Goal: Information Seeking & Learning: Learn about a topic

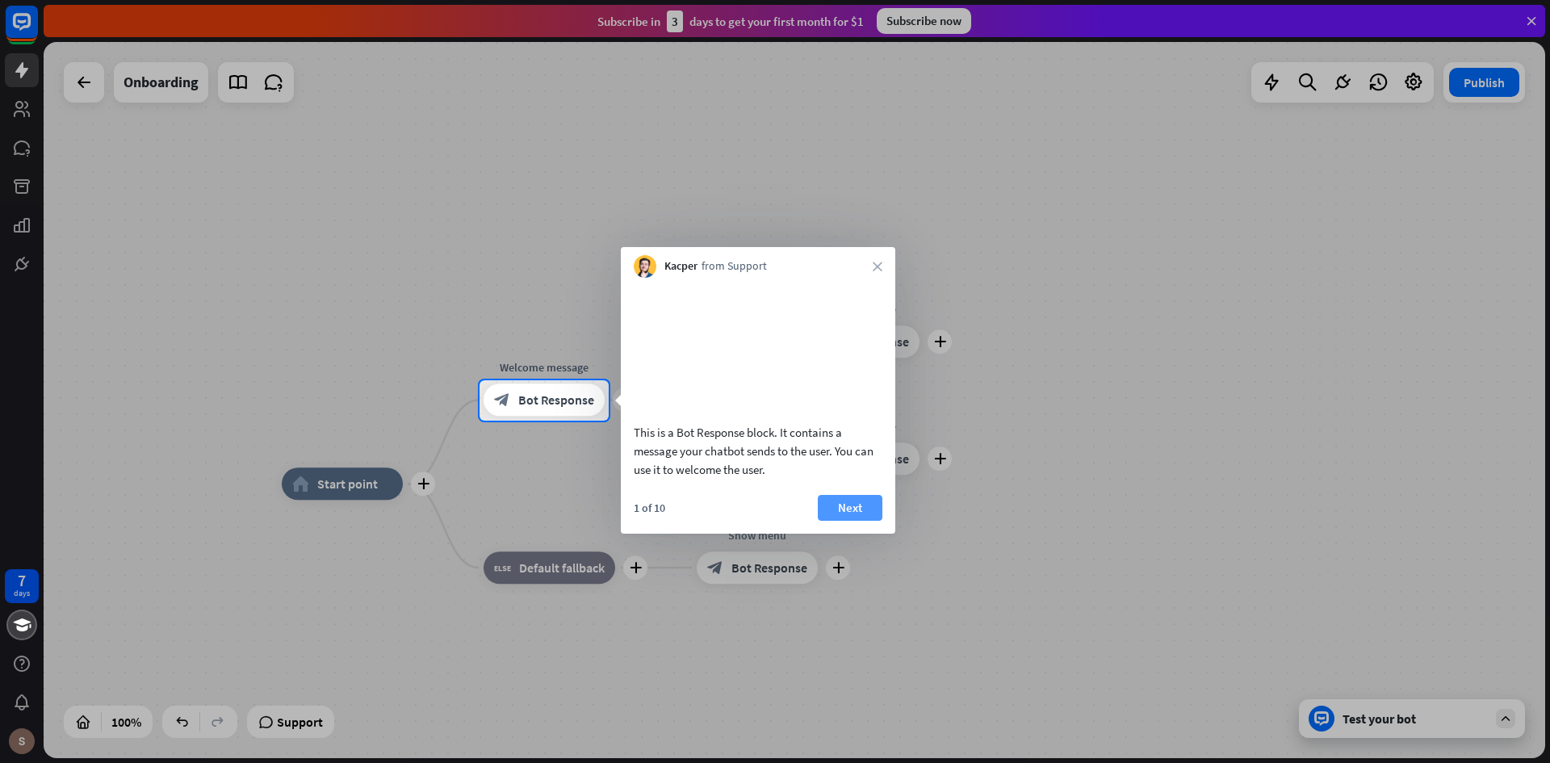
click at [847, 521] on button "Next" at bounding box center [850, 508] width 65 height 26
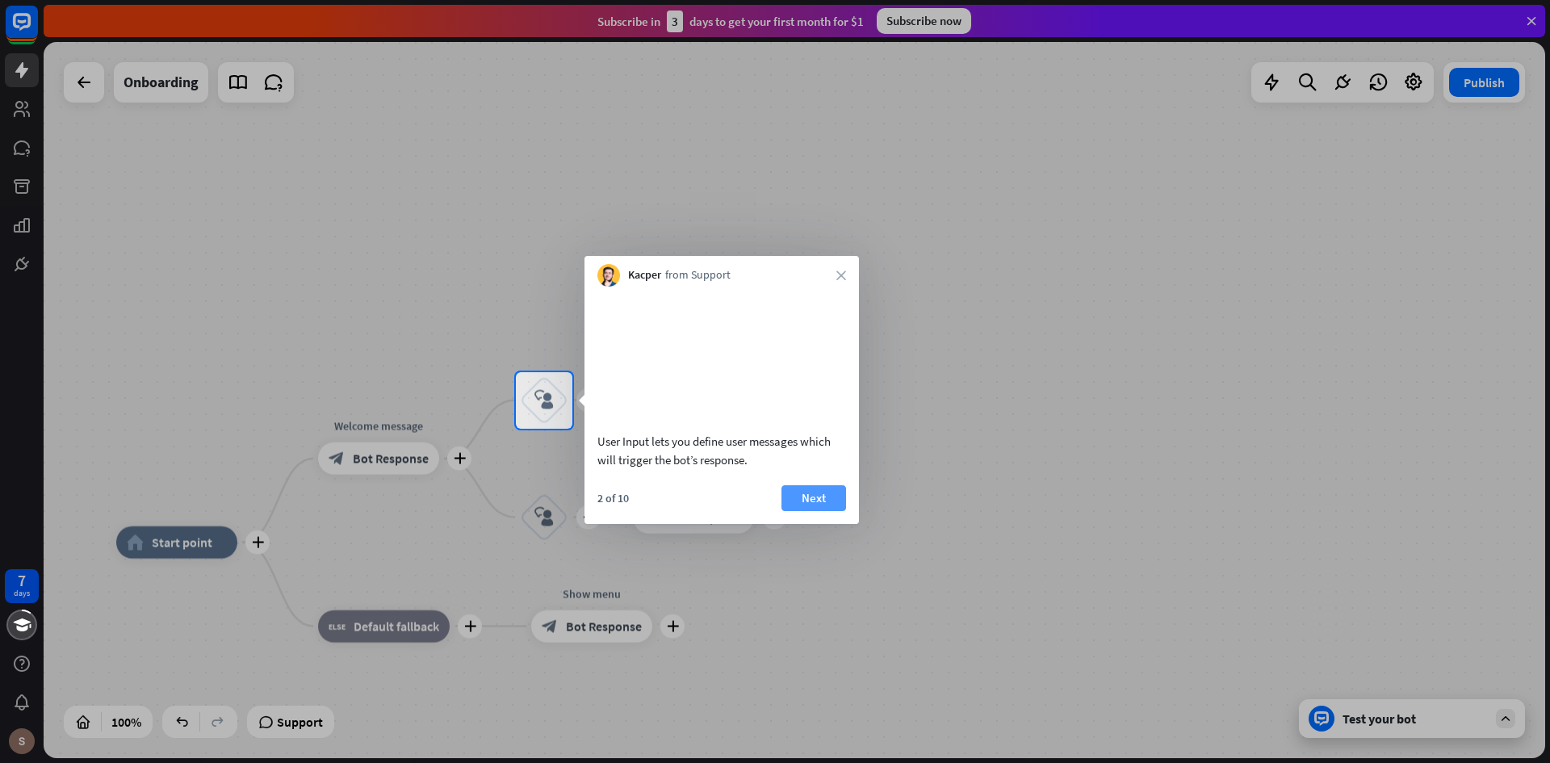
click at [829, 511] on button "Next" at bounding box center [814, 498] width 65 height 26
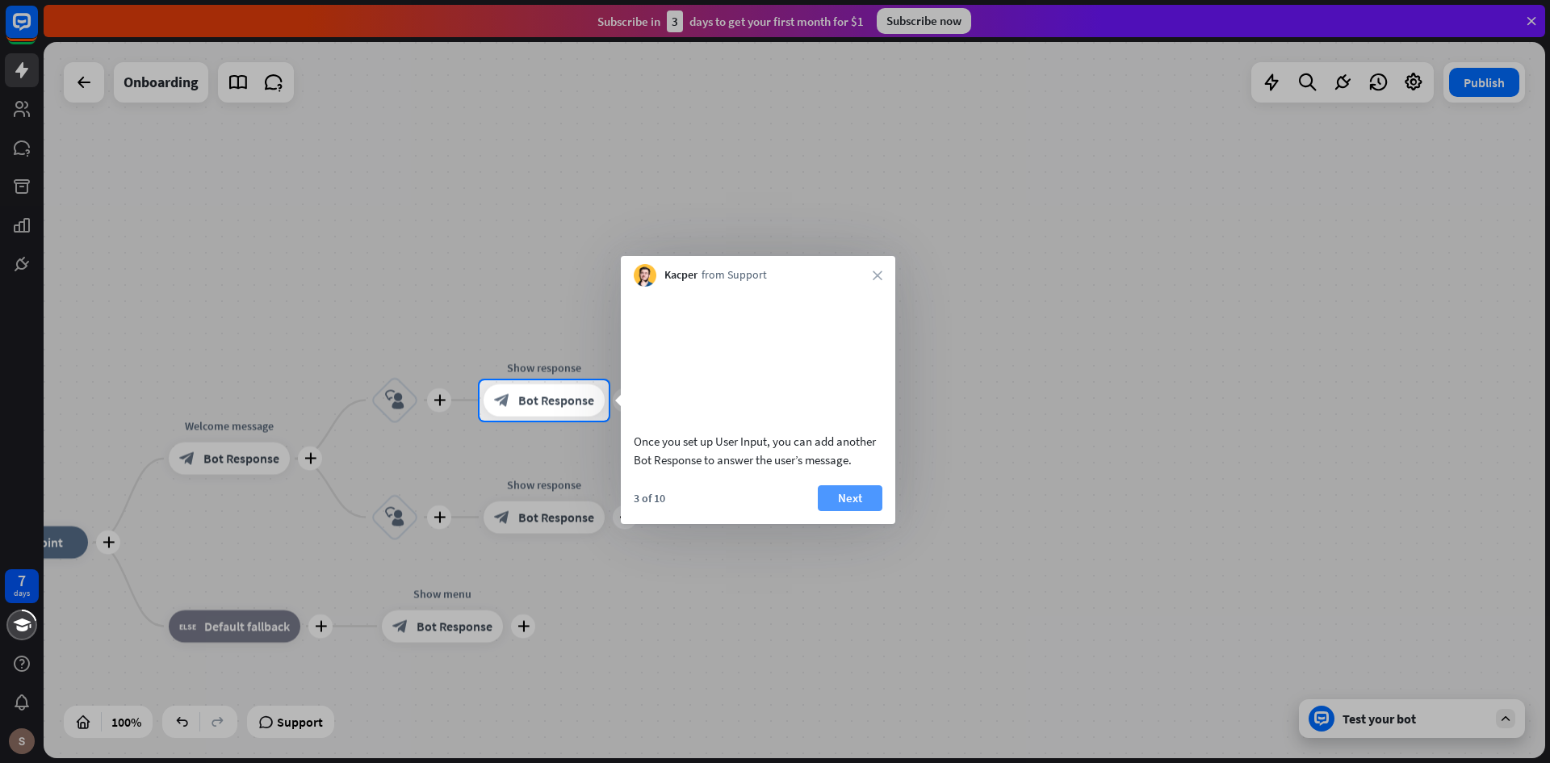
click at [845, 511] on button "Next" at bounding box center [850, 498] width 65 height 26
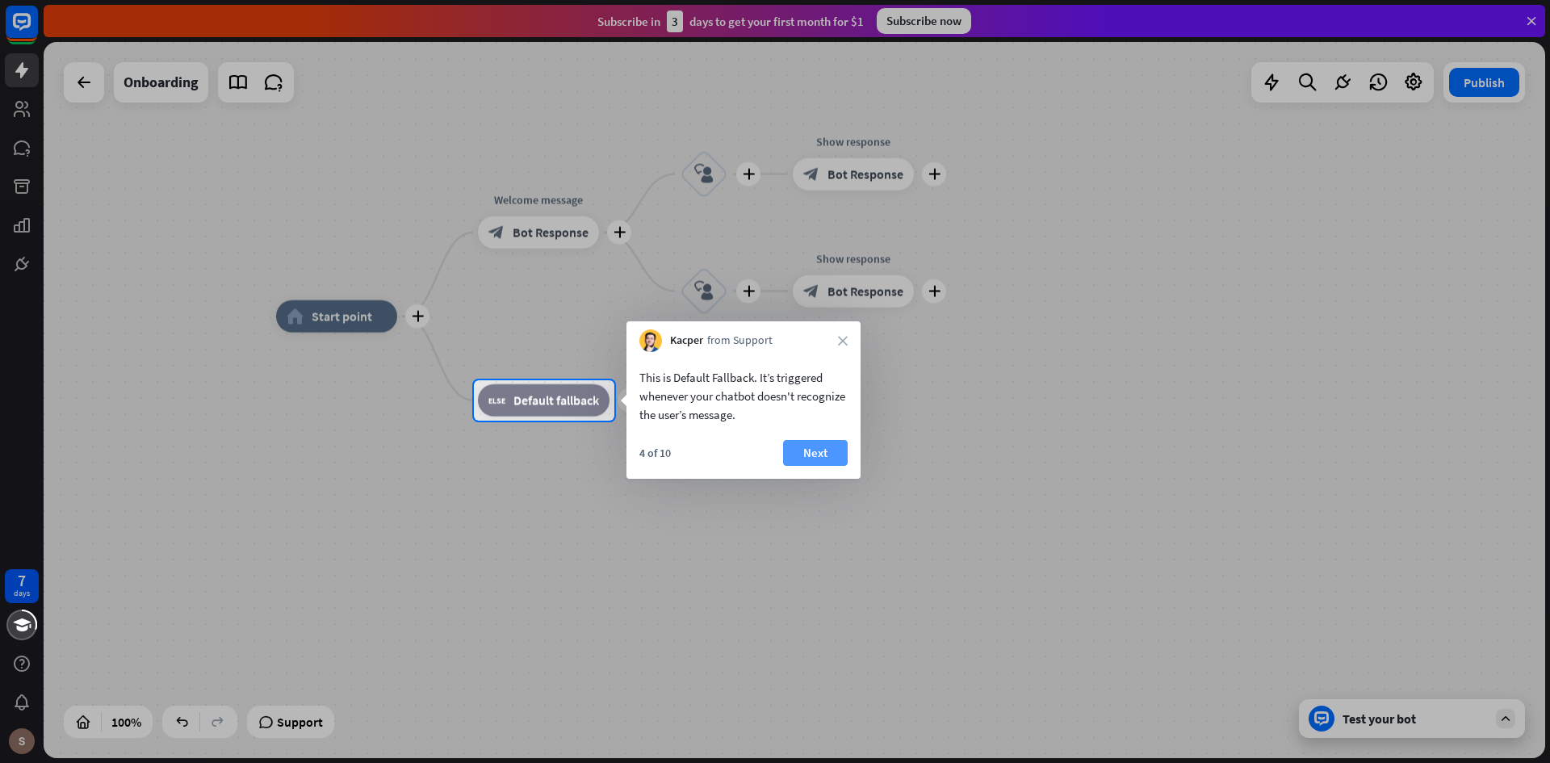
click at [822, 451] on button "Next" at bounding box center [815, 453] width 65 height 26
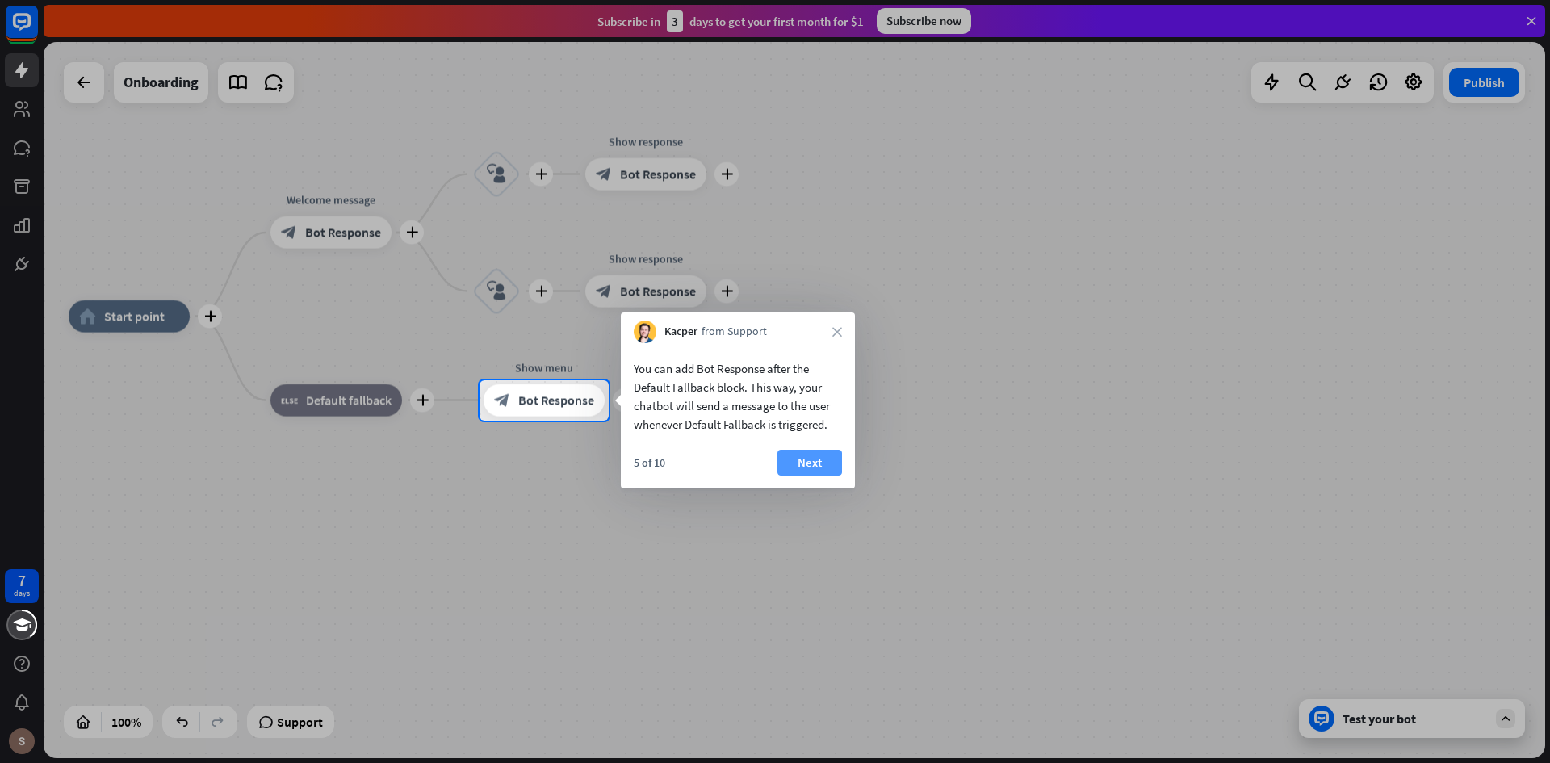
click at [809, 455] on button "Next" at bounding box center [810, 463] width 65 height 26
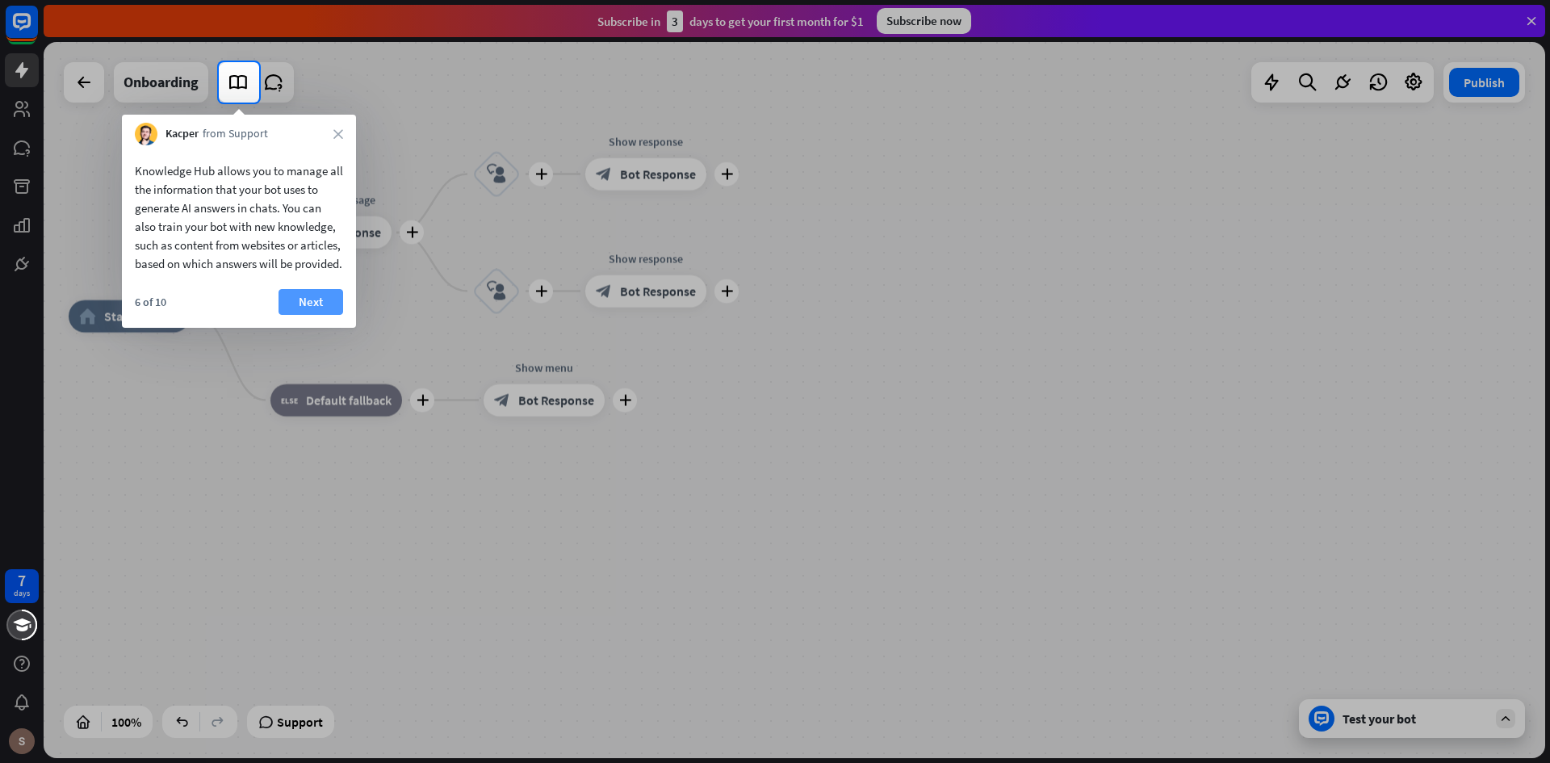
click at [316, 315] on button "Next" at bounding box center [311, 302] width 65 height 26
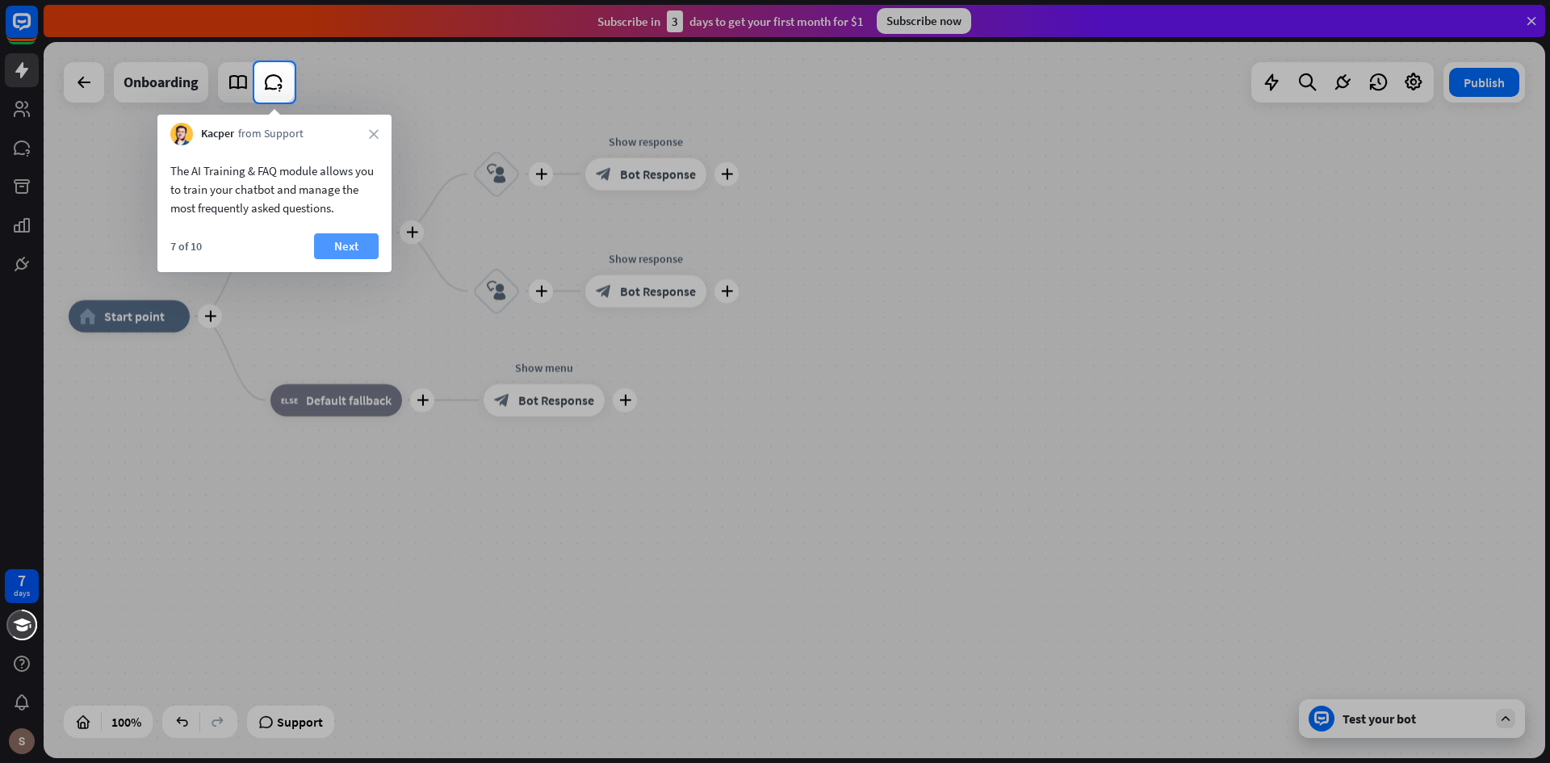
click at [350, 244] on button "Next" at bounding box center [346, 246] width 65 height 26
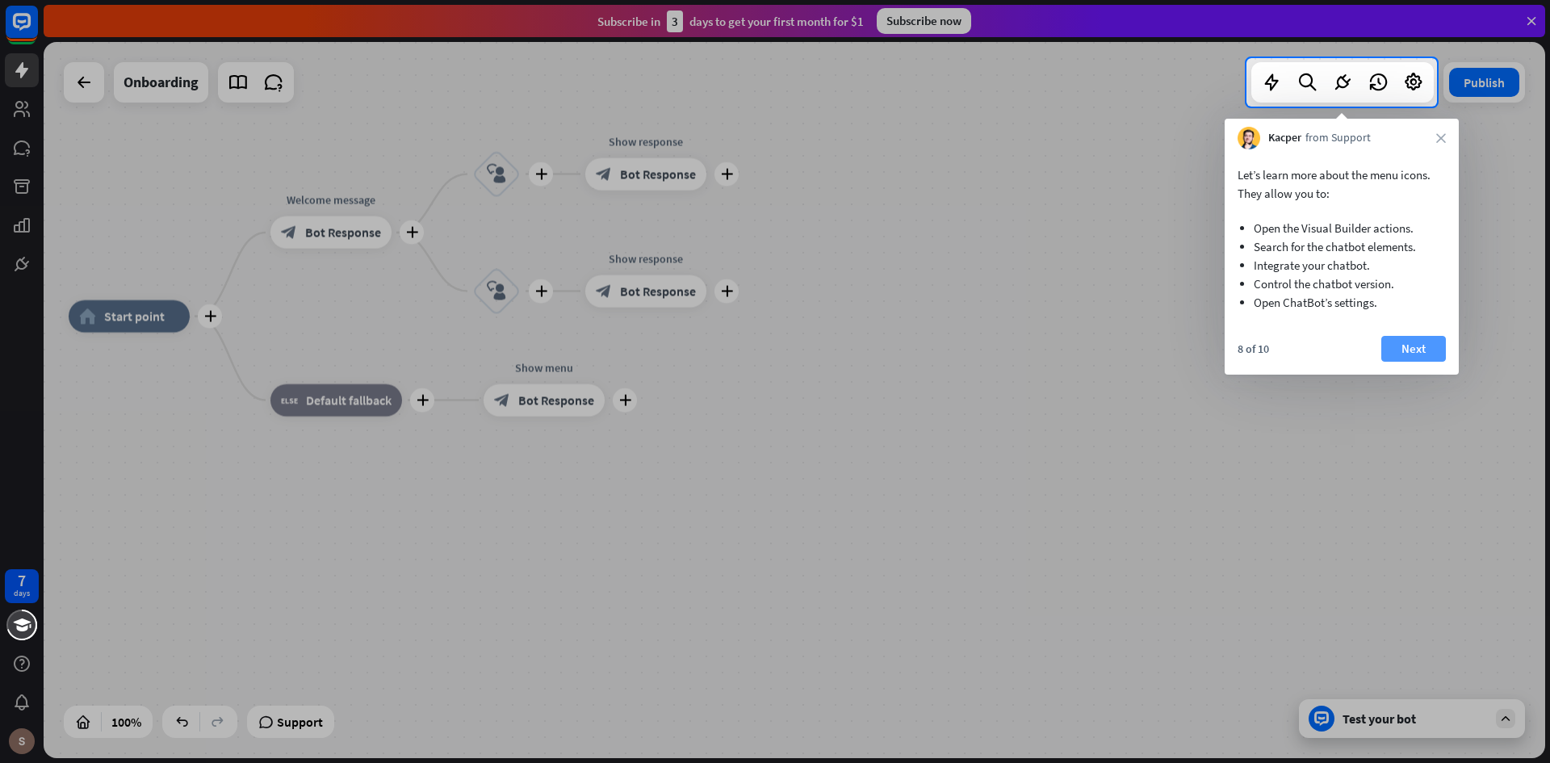
click at [1419, 350] on button "Next" at bounding box center [1414, 349] width 65 height 26
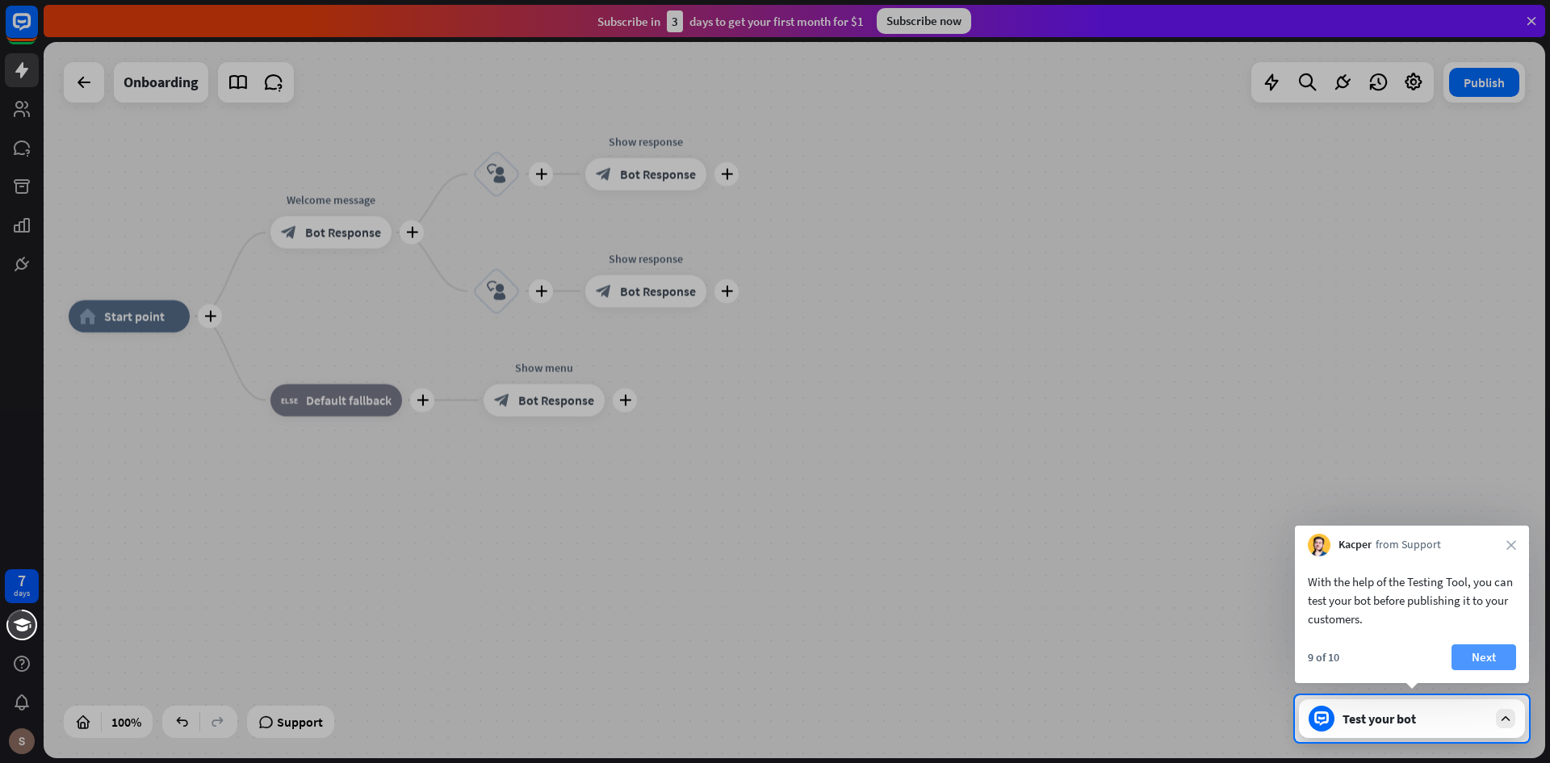
click at [1483, 657] on button "Next" at bounding box center [1484, 657] width 65 height 26
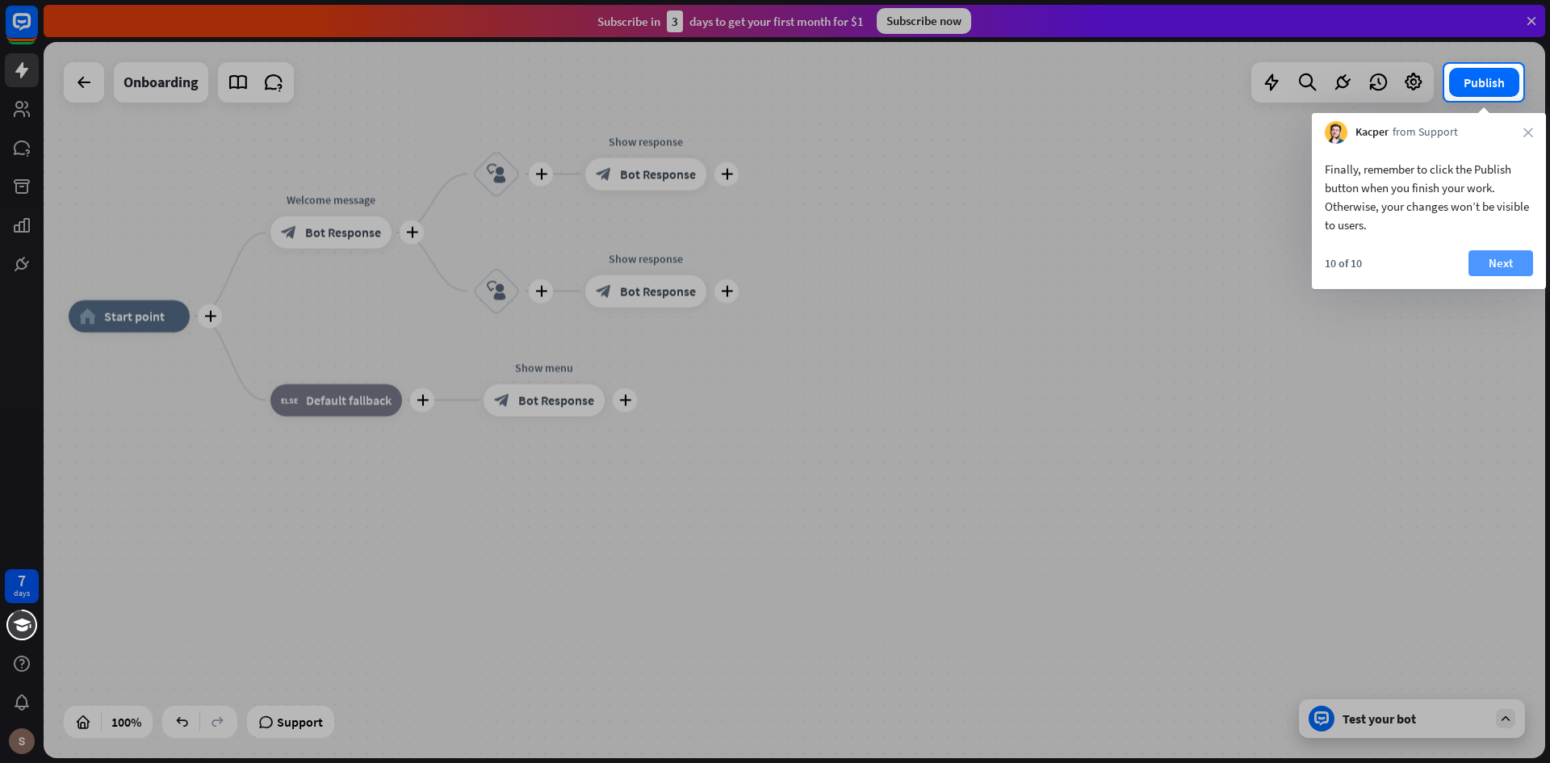
click at [1506, 271] on button "Next" at bounding box center [1501, 263] width 65 height 26
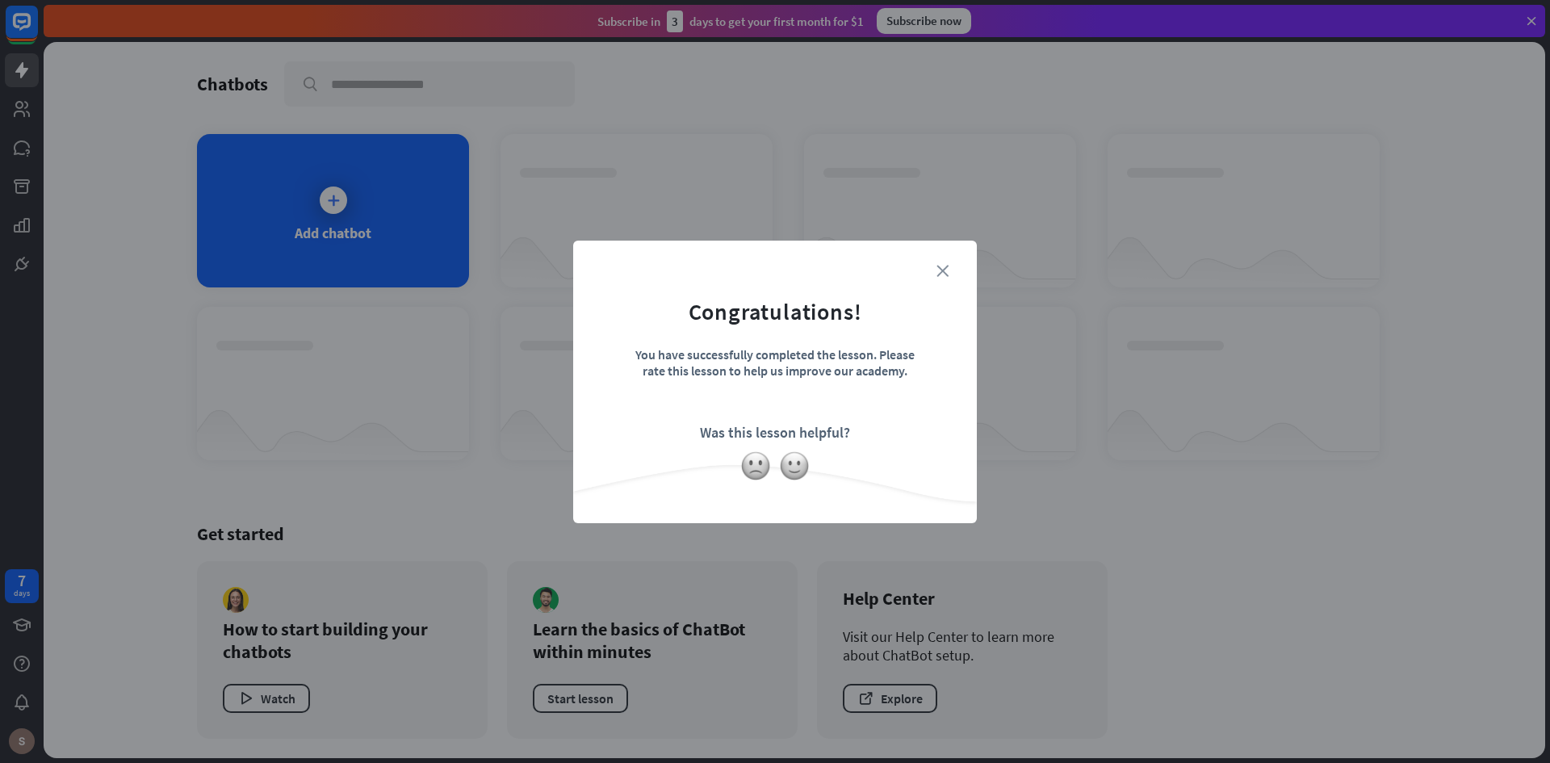
click at [946, 265] on icon "close" at bounding box center [943, 271] width 12 height 12
